Goal: Task Accomplishment & Management: Use online tool/utility

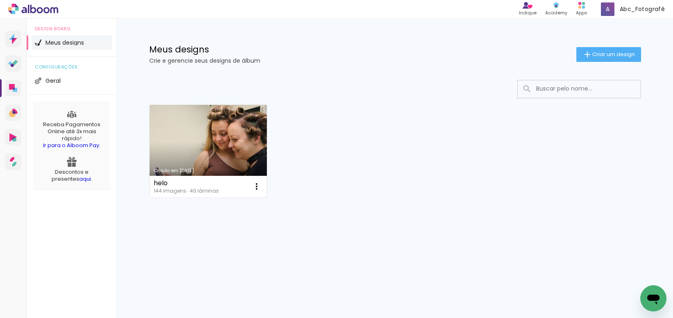
click at [244, 141] on link "Criado em [DATE]" at bounding box center [209, 151] width 118 height 93
click at [257, 185] on iron-icon at bounding box center [257, 187] width 10 height 10
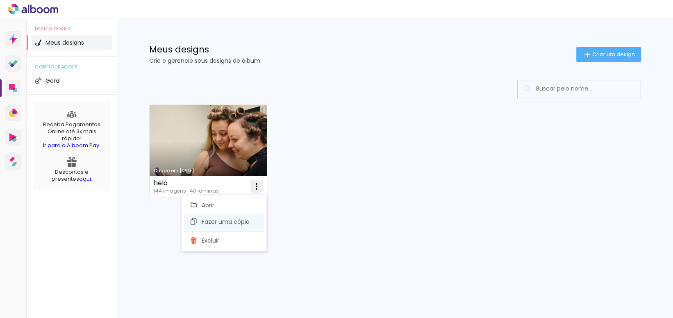
click at [242, 220] on span "Fazer uma cópia" at bounding box center [226, 222] width 48 height 6
type input "Cópia de helo"
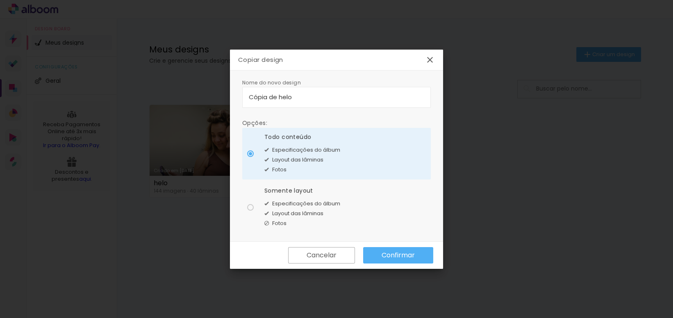
click at [381, 252] on paper-button "Confirmar" at bounding box center [398, 255] width 70 height 16
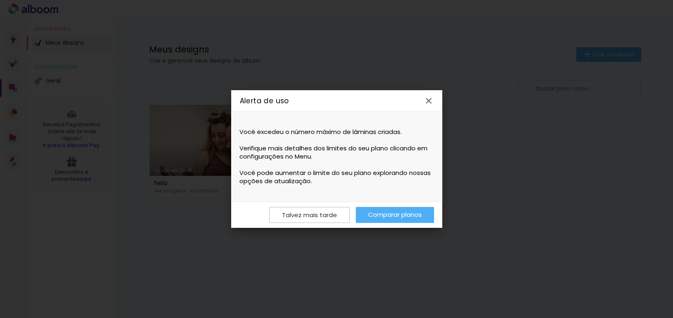
click at [427, 98] on iron-icon at bounding box center [429, 101] width 10 height 10
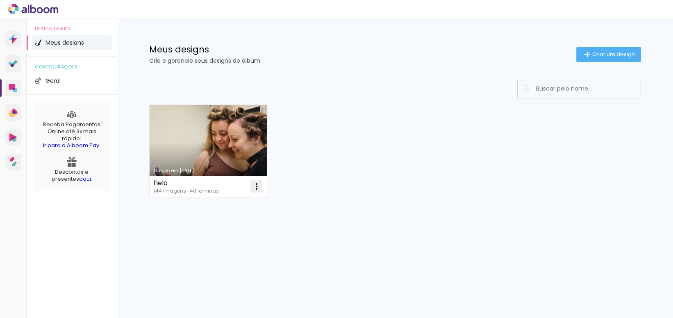
click at [249, 189] on paper-icon-button at bounding box center [256, 186] width 16 height 16
click at [253, 223] on paper-item "Fazer uma cópia" at bounding box center [224, 222] width 81 height 16
click at [255, 188] on iron-icon at bounding box center [257, 187] width 10 height 10
click at [247, 221] on span "Fazer uma cópia" at bounding box center [226, 222] width 48 height 6
type input "Cópia de helo"
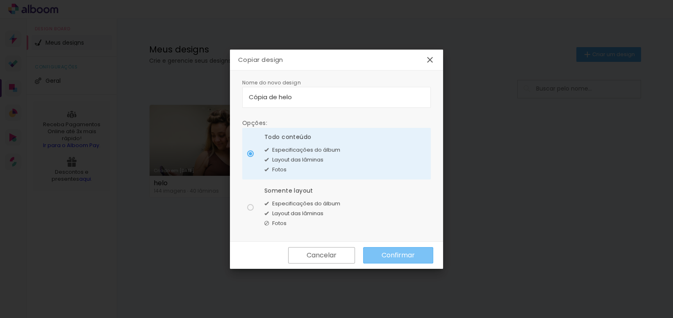
click at [0, 0] on slot "Confirmar" at bounding box center [0, 0] width 0 height 0
